Goal: Find specific page/section: Find specific page/section

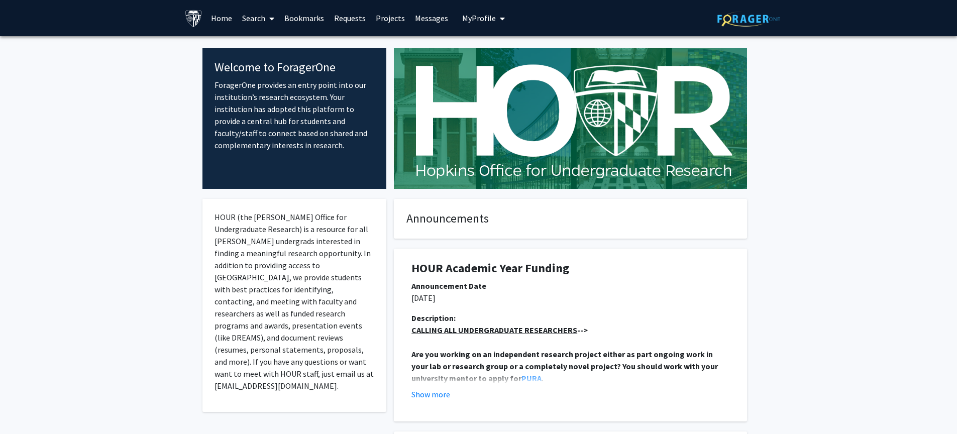
click at [267, 18] on span at bounding box center [269, 18] width 9 height 35
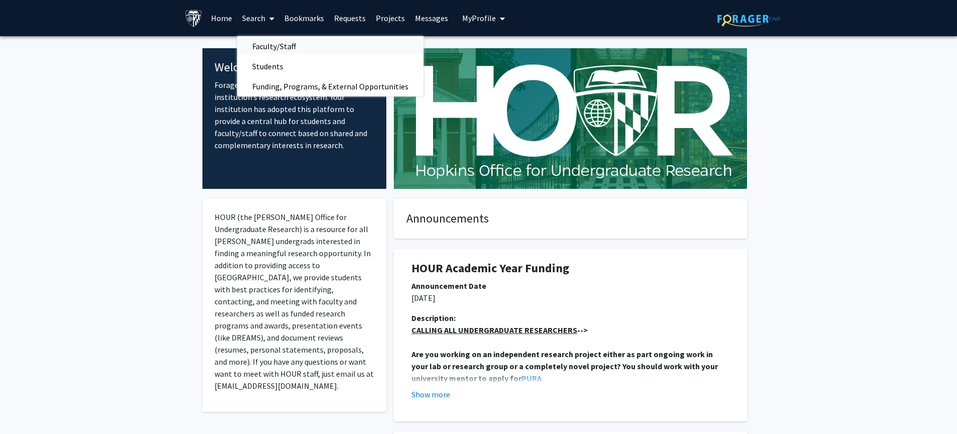
click at [268, 43] on span "Faculty/Staff" at bounding box center [274, 46] width 74 height 20
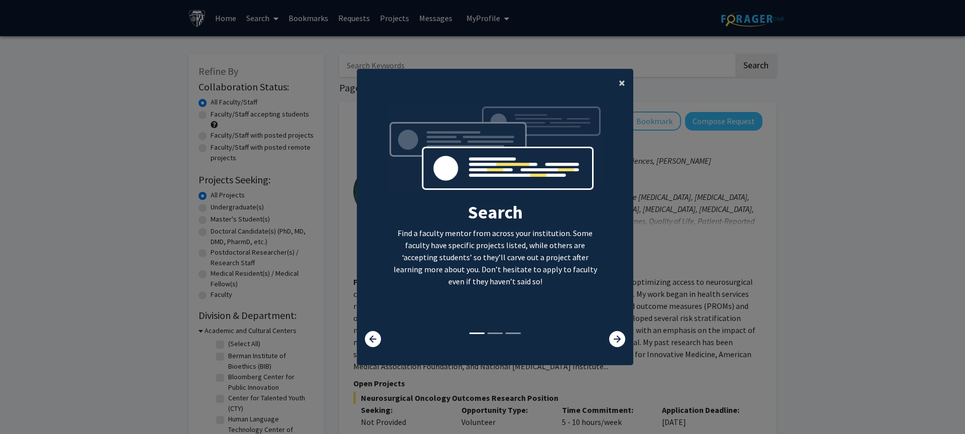
click at [619, 86] on span "×" at bounding box center [622, 83] width 7 height 16
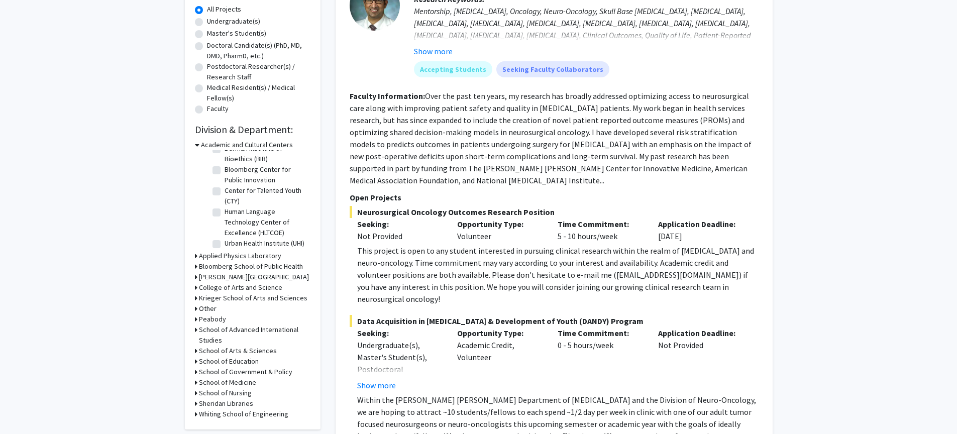
scroll to position [189, 0]
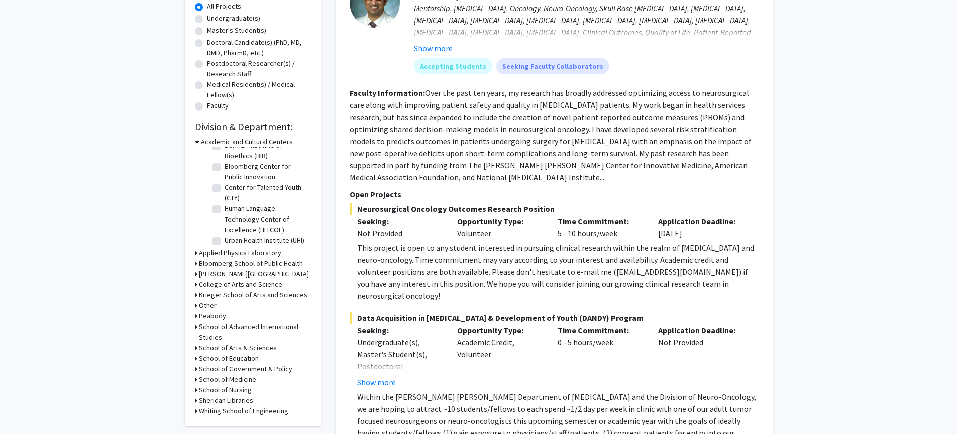
click at [230, 261] on h3 "Bloomberg School of Public Health" at bounding box center [251, 263] width 104 height 11
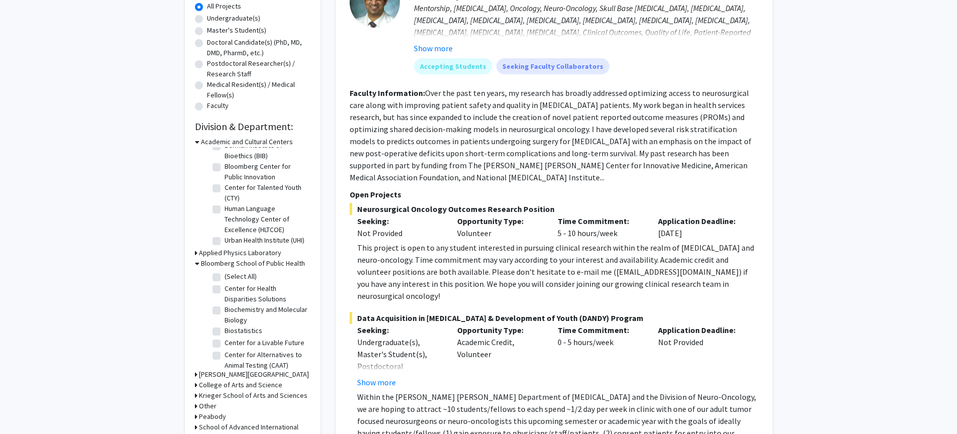
click at [225, 277] on label "(Select All)" at bounding box center [241, 276] width 32 height 11
click at [225, 277] on input "(Select All)" at bounding box center [228, 274] width 7 height 7
checkbox input "true"
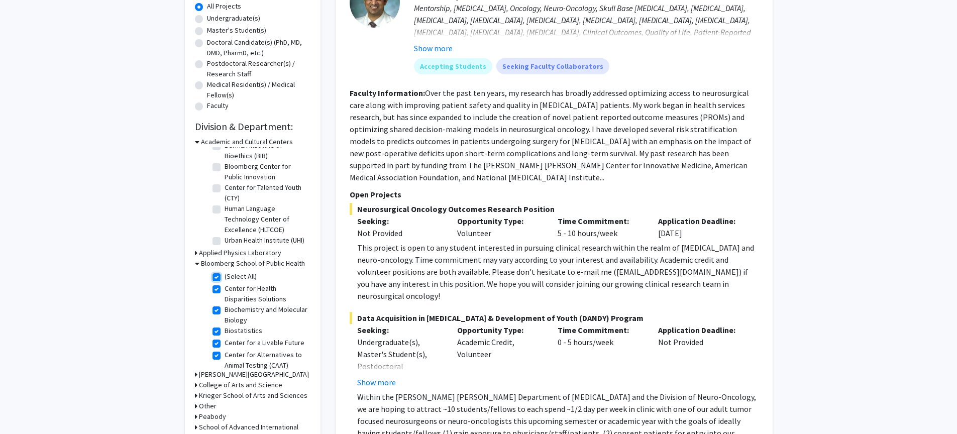
checkbox input "true"
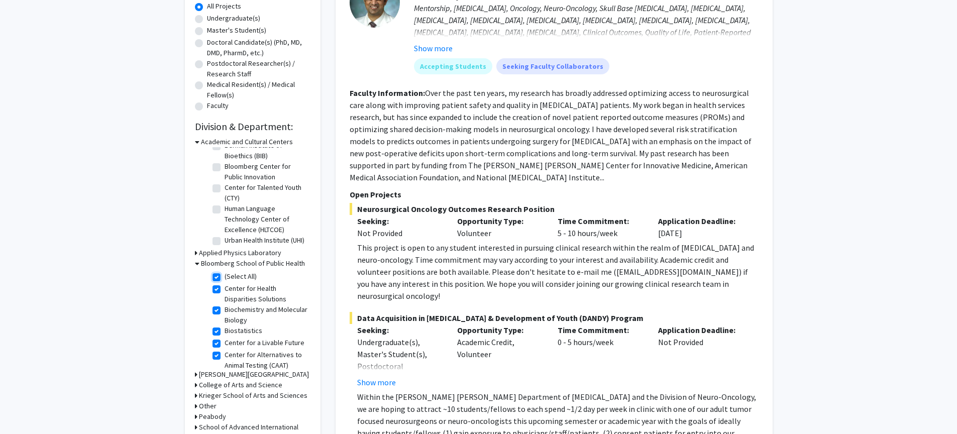
checkbox input "true"
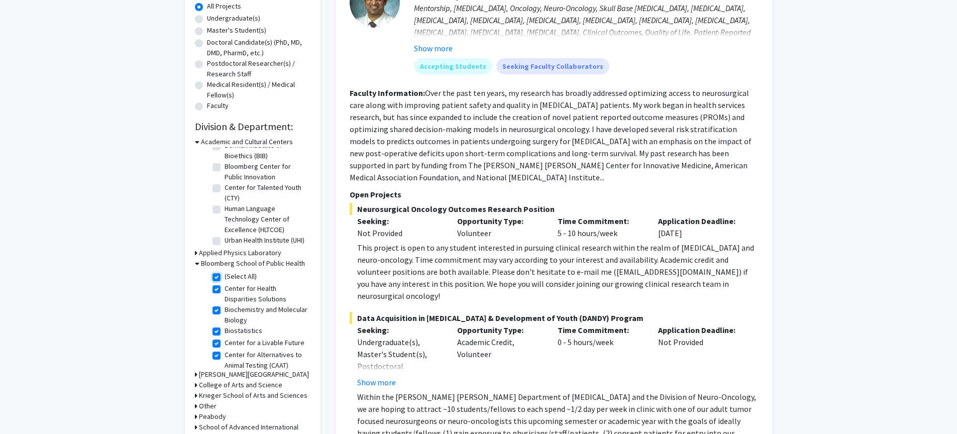
checkbox input "true"
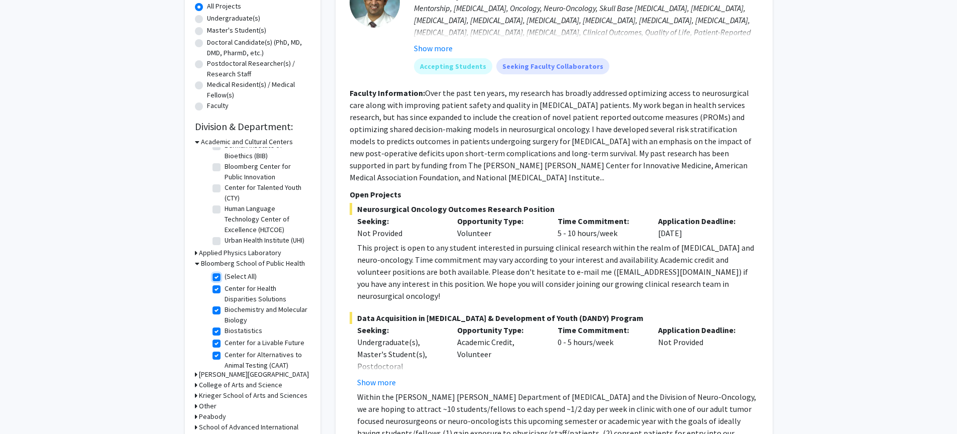
checkbox input "true"
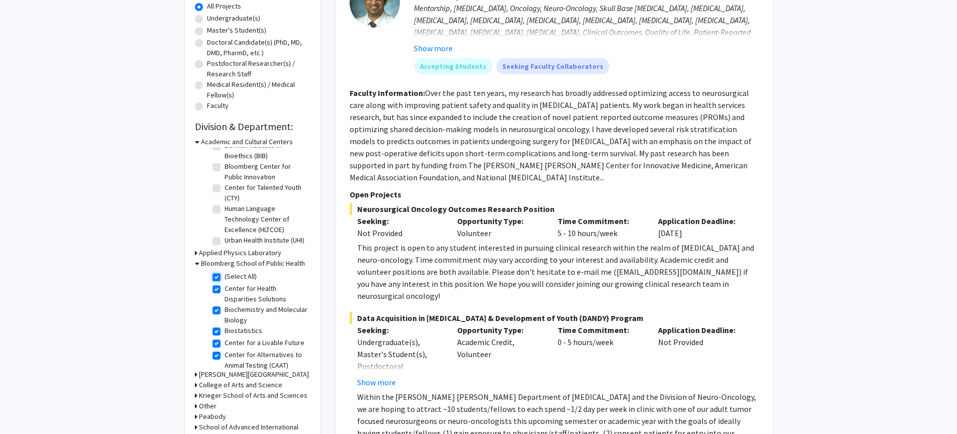
checkbox input "true"
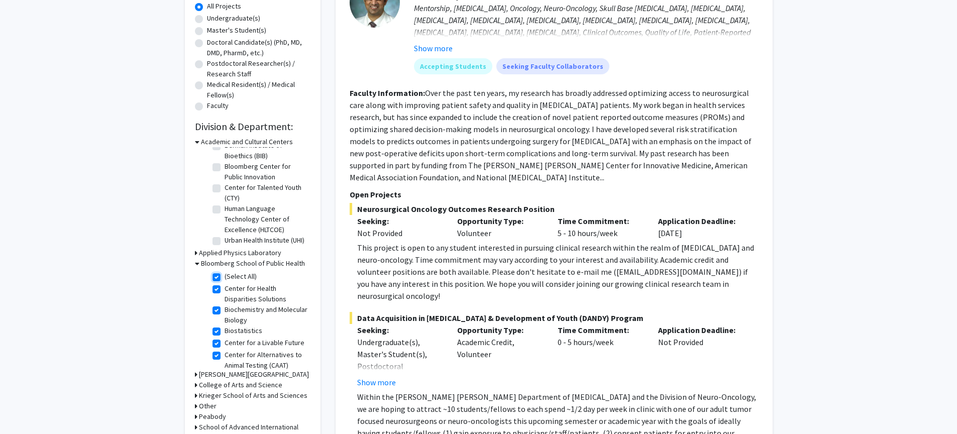
checkbox input "true"
